Goal: Find specific page/section

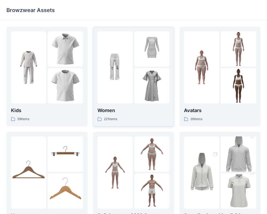
click at [113, 65] on img at bounding box center [115, 67] width 35 height 35
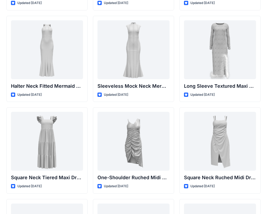
scroll to position [284, 0]
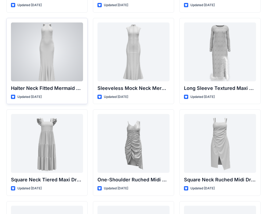
click at [53, 56] on div at bounding box center [47, 51] width 72 height 59
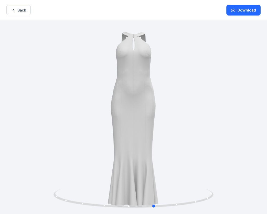
drag, startPoint x: 145, startPoint y: 132, endPoint x: 166, endPoint y: 150, distance: 27.5
click at [166, 150] on div at bounding box center [133, 117] width 267 height 195
click at [13, 11] on icon "button" at bounding box center [13, 10] width 1 height 2
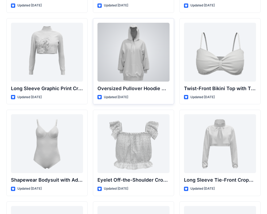
scroll to position [1658, 0]
